Goal: Task Accomplishment & Management: Manage account settings

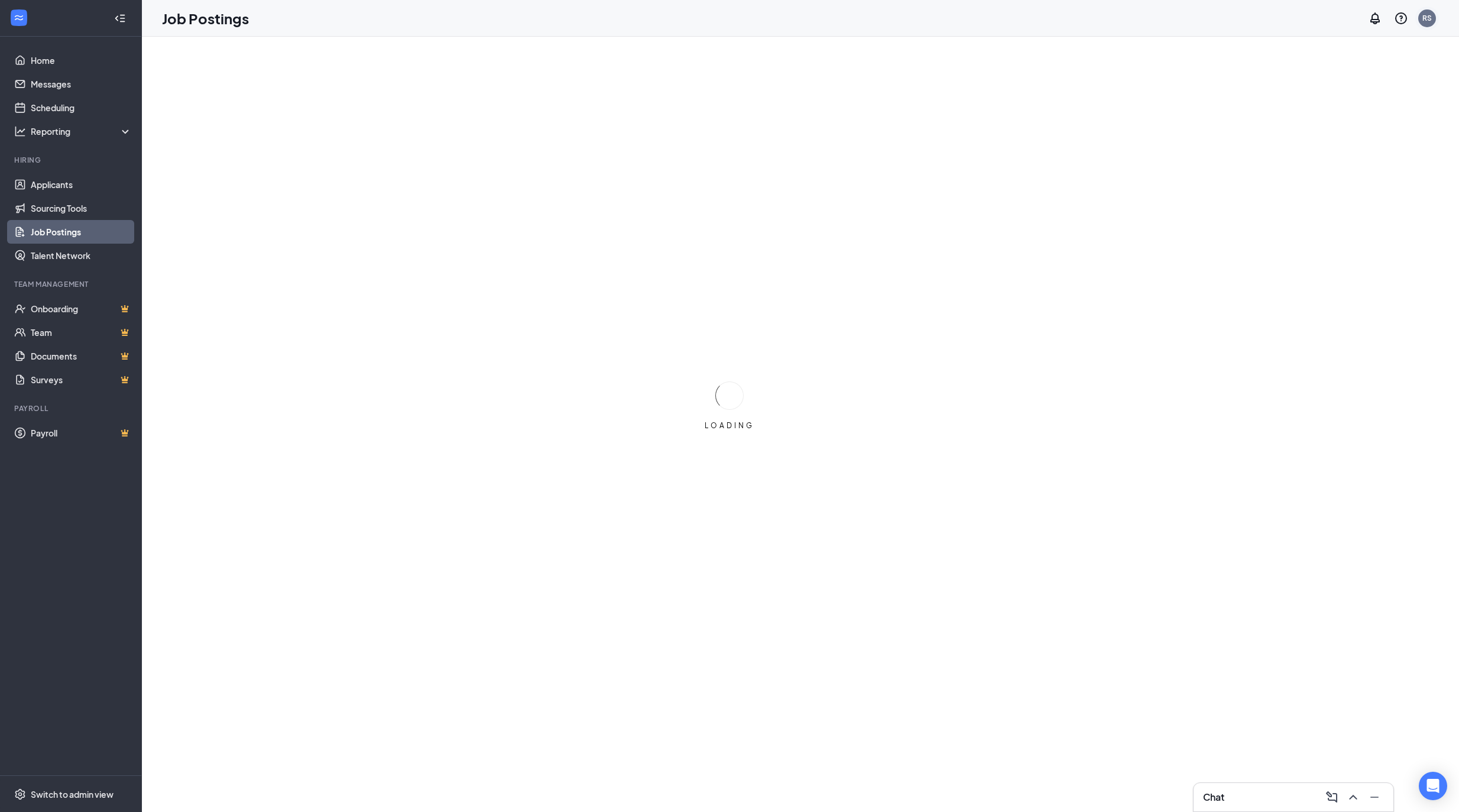
click at [1432, 20] on div "RS" at bounding box center [1428, 18] width 18 height 18
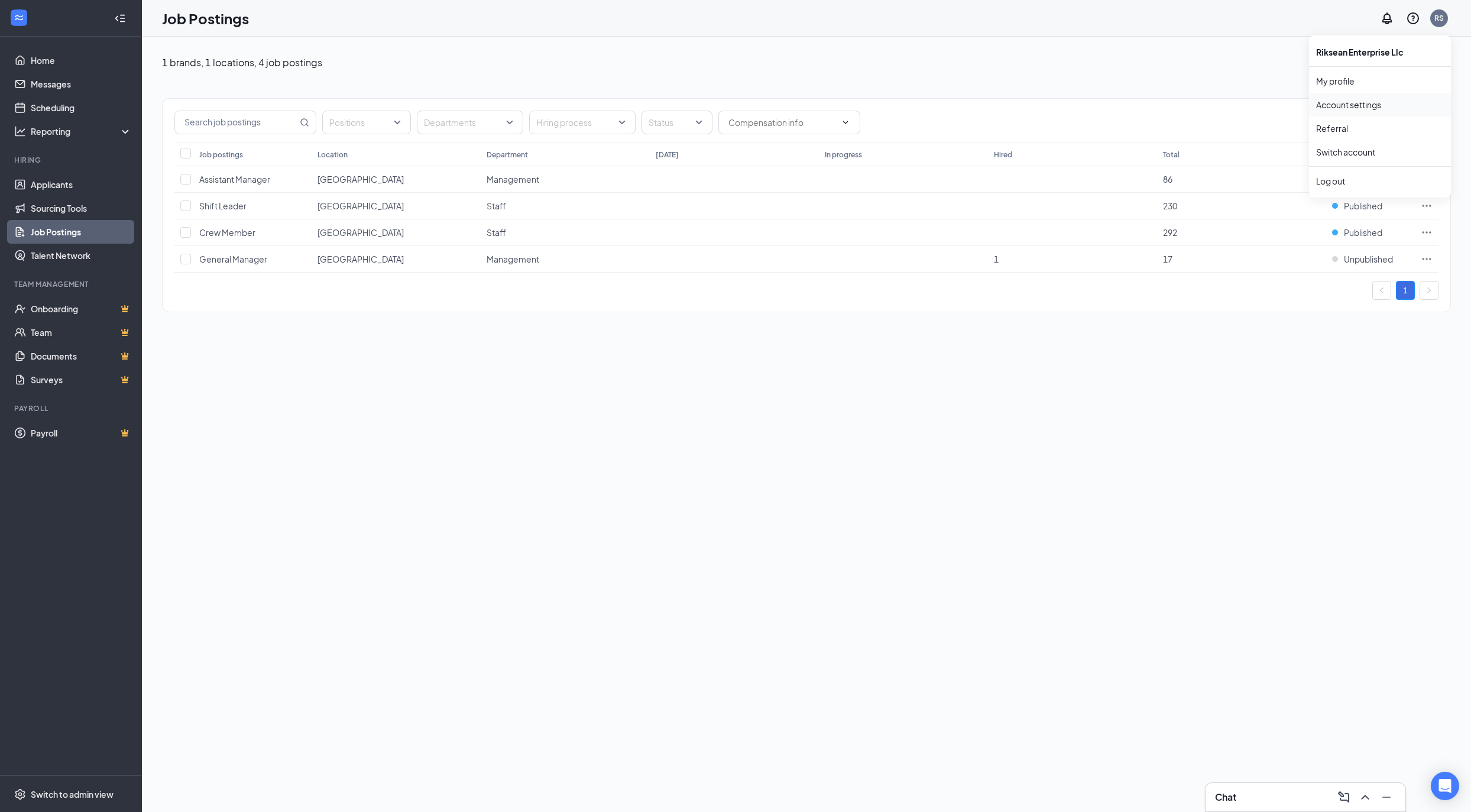
click at [1366, 103] on link "Account settings" at bounding box center [1380, 105] width 128 height 12
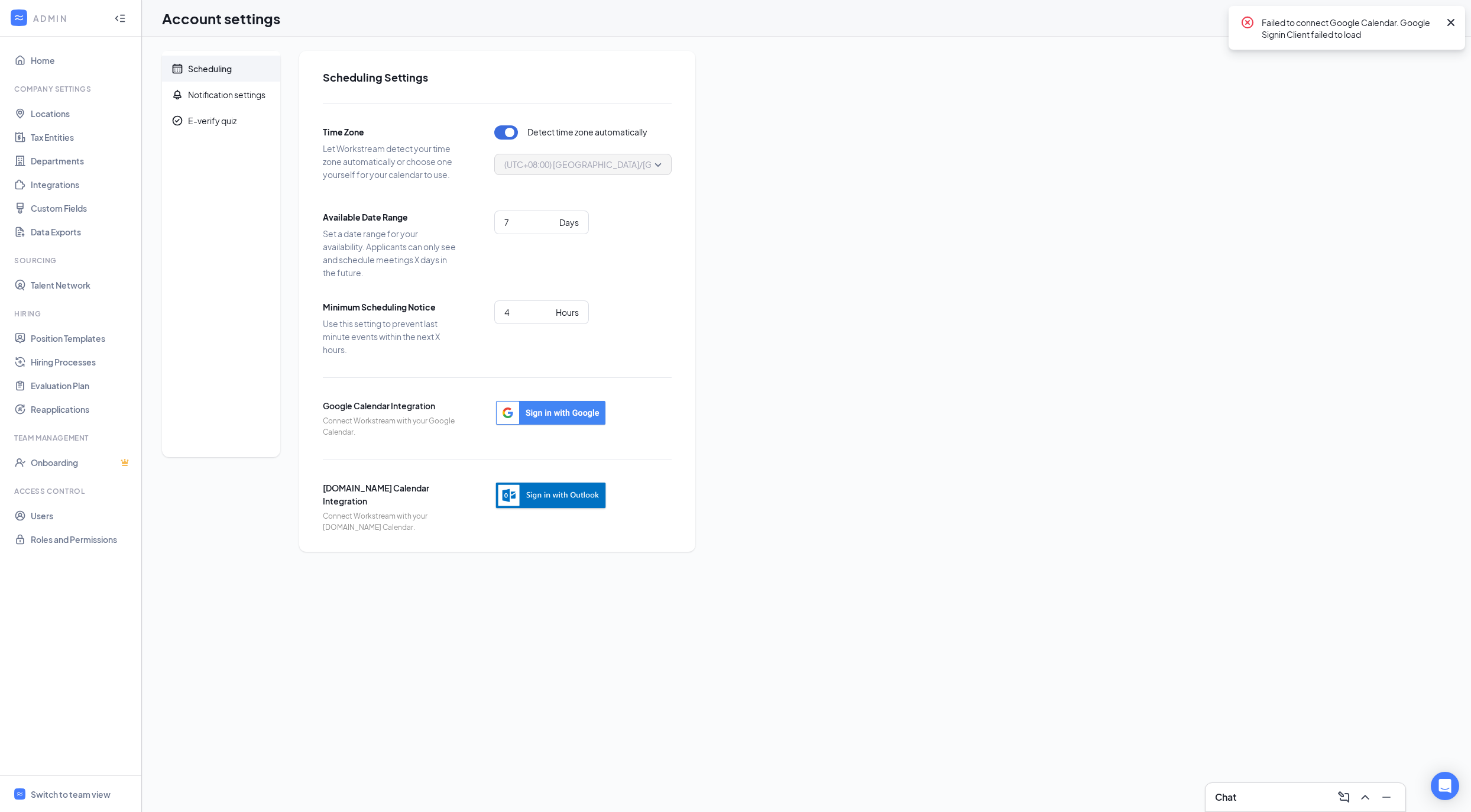
click at [1458, 19] on icon "Cross" at bounding box center [1451, 22] width 14 height 14
click at [253, 86] on span "Notification settings" at bounding box center [229, 95] width 83 height 26
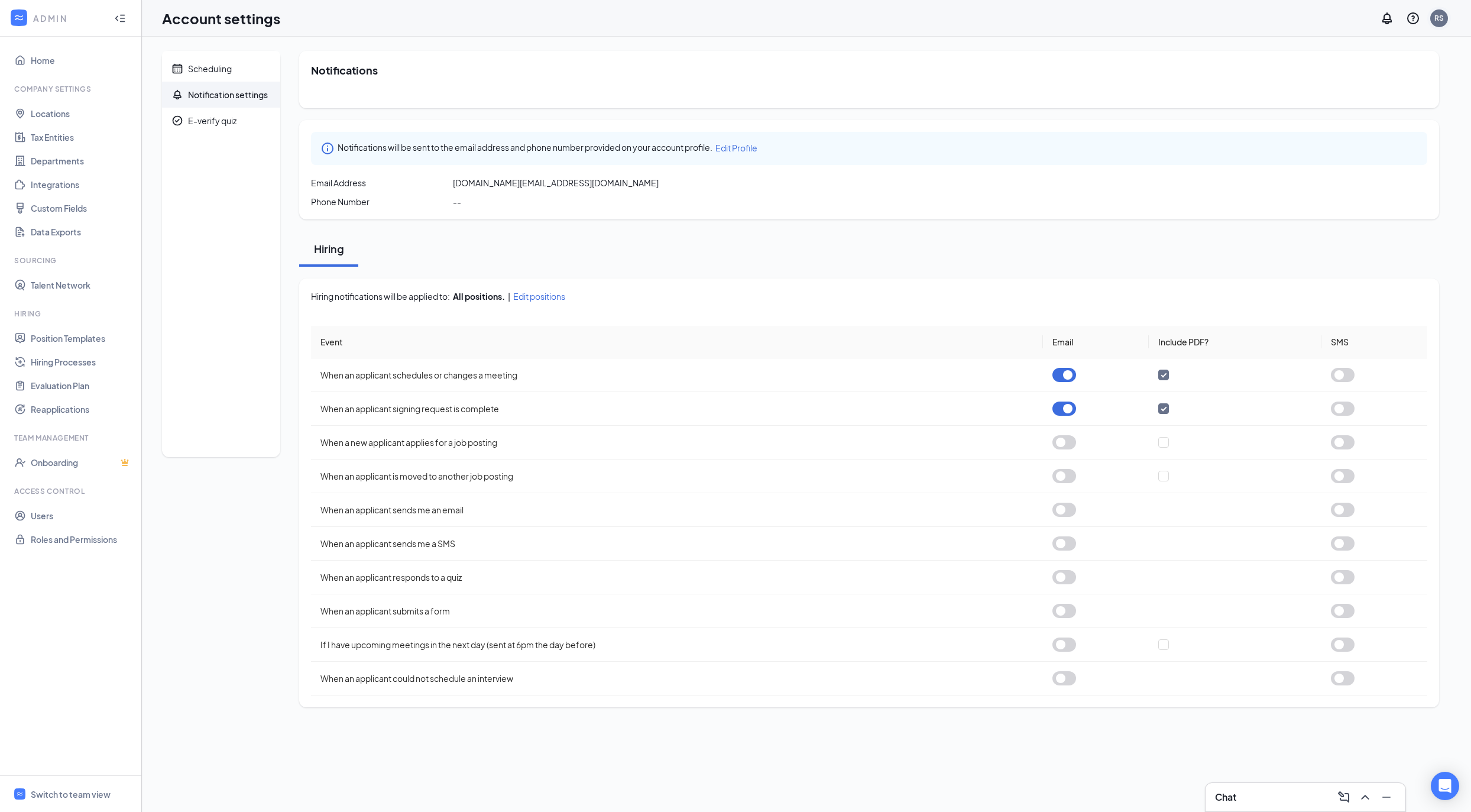
click at [1450, 15] on div "RS" at bounding box center [1439, 19] width 24 height 24
drag, startPoint x: 313, startPoint y: 433, endPoint x: 522, endPoint y: 455, distance: 210.2
click at [522, 455] on td "When a new applicant applies for a job posting" at bounding box center [678, 443] width 733 height 34
copy td "When a new applicant applies for a job posting"
